Goal: Transaction & Acquisition: Purchase product/service

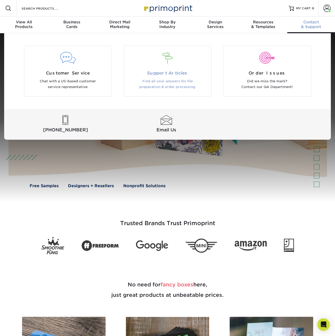
click at [184, 63] on div at bounding box center [167, 58] width 79 height 12
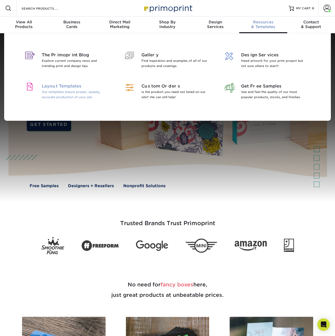
click at [59, 95] on p "Our templates ensure proper, speedy, accurate production of your job." at bounding box center [75, 94] width 67 height 10
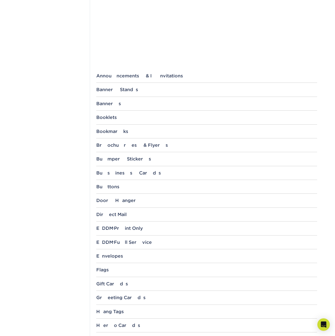
scroll to position [165, 0]
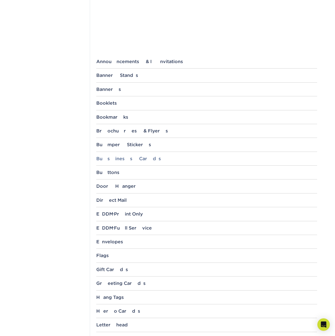
click at [110, 159] on div "Business Cards" at bounding box center [206, 158] width 221 height 5
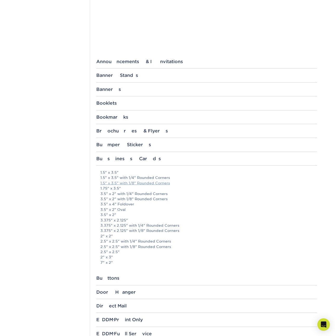
click at [122, 184] on link "1.5" x 3.5" with 1/8" Rounded Corners" at bounding box center [135, 183] width 70 height 4
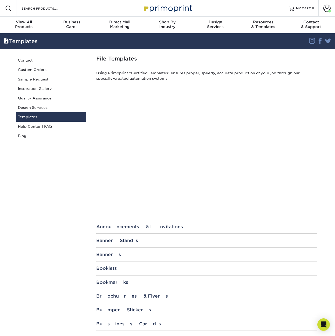
scroll to position [0, 0]
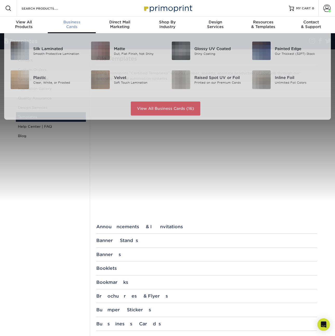
click at [70, 23] on span "Business" at bounding box center [72, 22] width 48 height 5
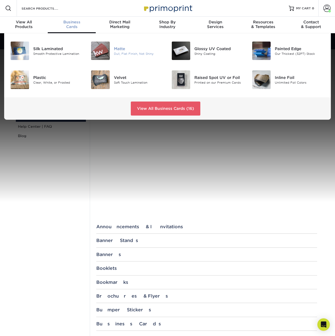
click at [117, 47] on div "Matte" at bounding box center [139, 49] width 50 height 6
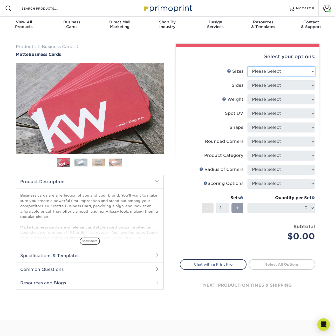
click at [257, 73] on select "Please Select 1.5" x 3.5" - Mini 1.75" x 3.5" - Mini 2" x 2" - Square 2" x 3" -…" at bounding box center [281, 71] width 67 height 10
